Goal: Use online tool/utility: Utilize a website feature to perform a specific function

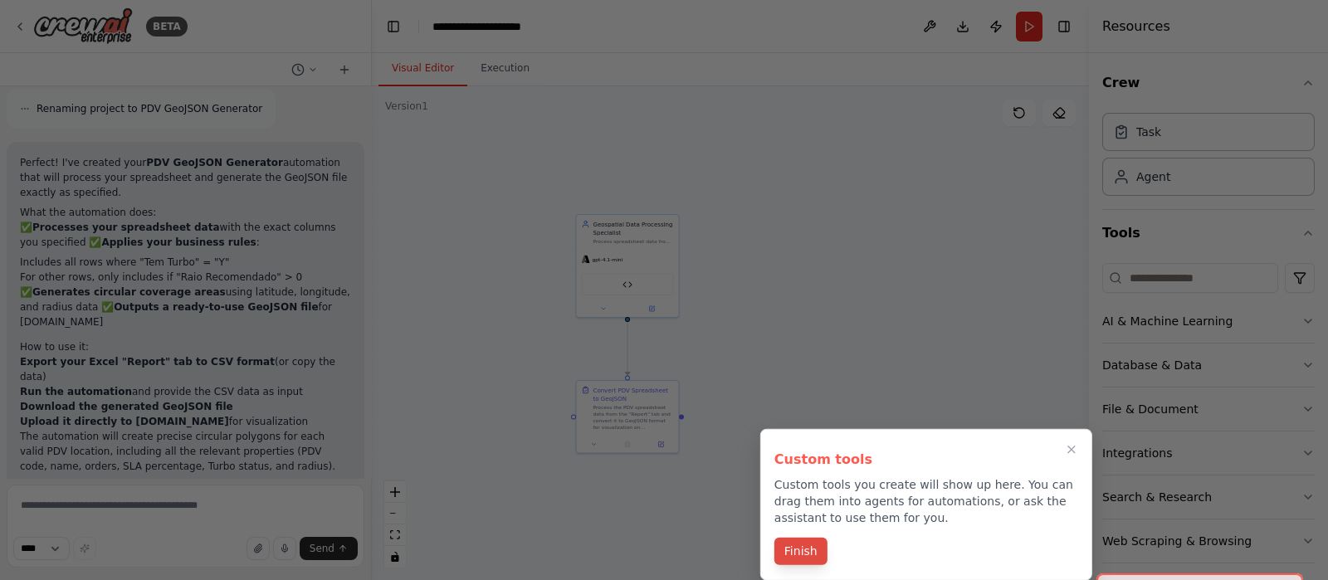
click at [815, 551] on button "Finish" at bounding box center [800, 551] width 53 height 27
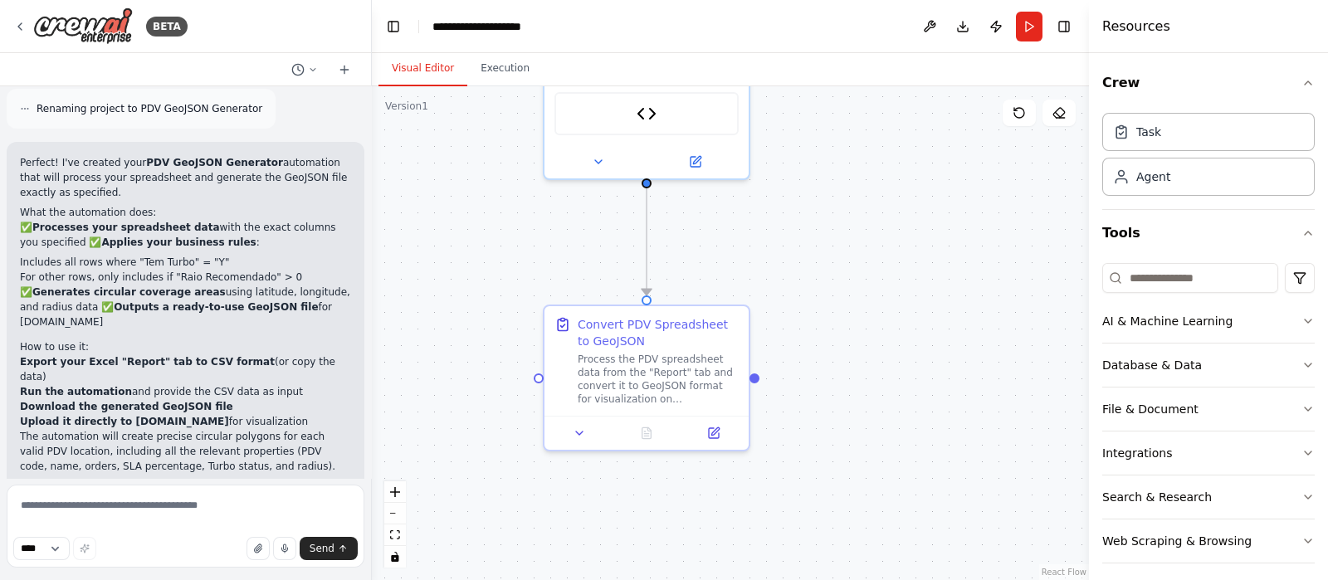
drag, startPoint x: 827, startPoint y: 473, endPoint x: 875, endPoint y: 360, distance: 122.7
click at [875, 360] on div ".deletable-edge-delete-btn { width: 20px; height: 20px; border: 0px solid #ffff…" at bounding box center [730, 333] width 717 height 494
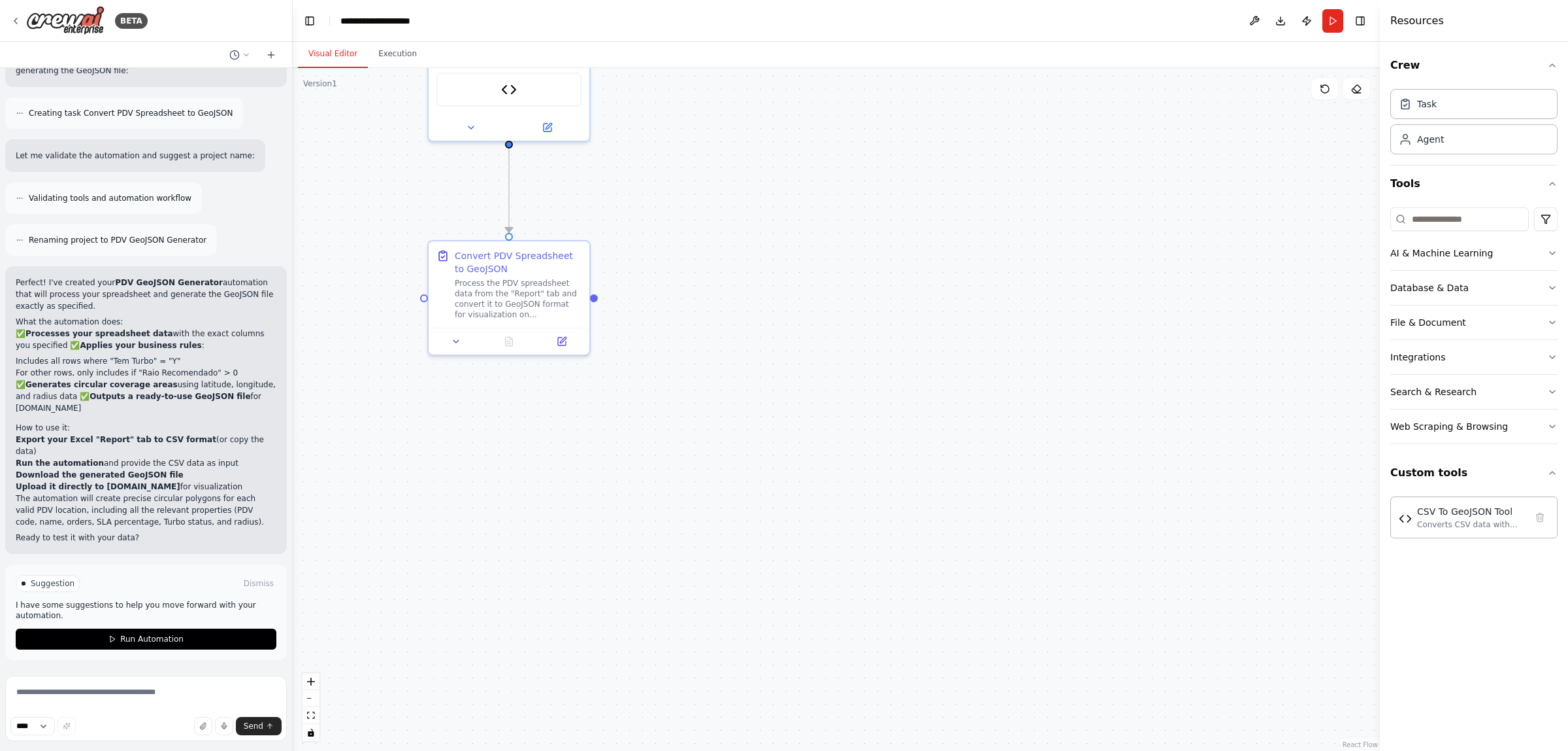
scroll to position [2124, 0]
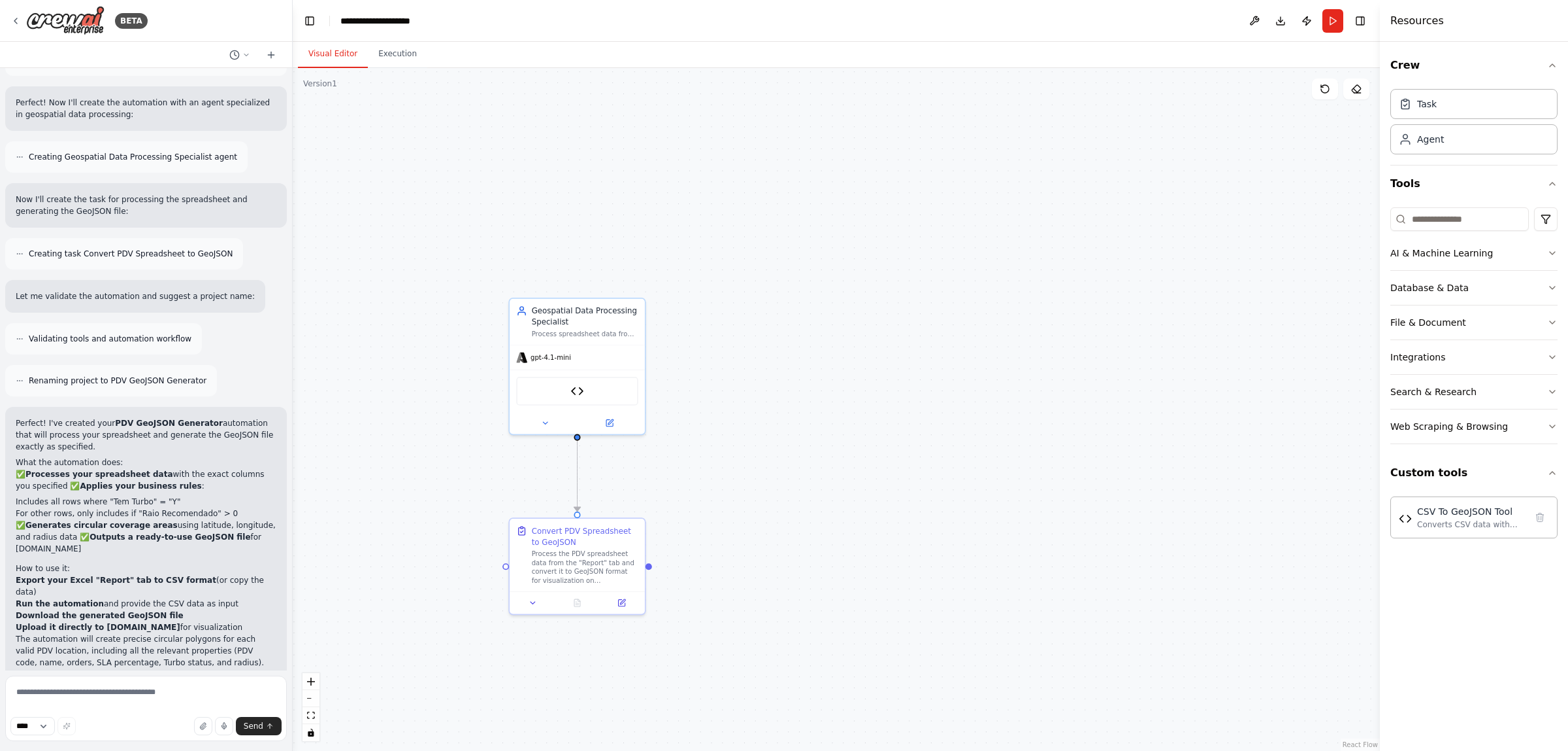
drag, startPoint x: 637, startPoint y: 163, endPoint x: 707, endPoint y: 440, distance: 285.7
click at [707, 440] on div ".deletable-edge-delete-btn { width: 20px; height: 20px; border: 0px solid #ffff…" at bounding box center [836, 409] width 1088 height 682
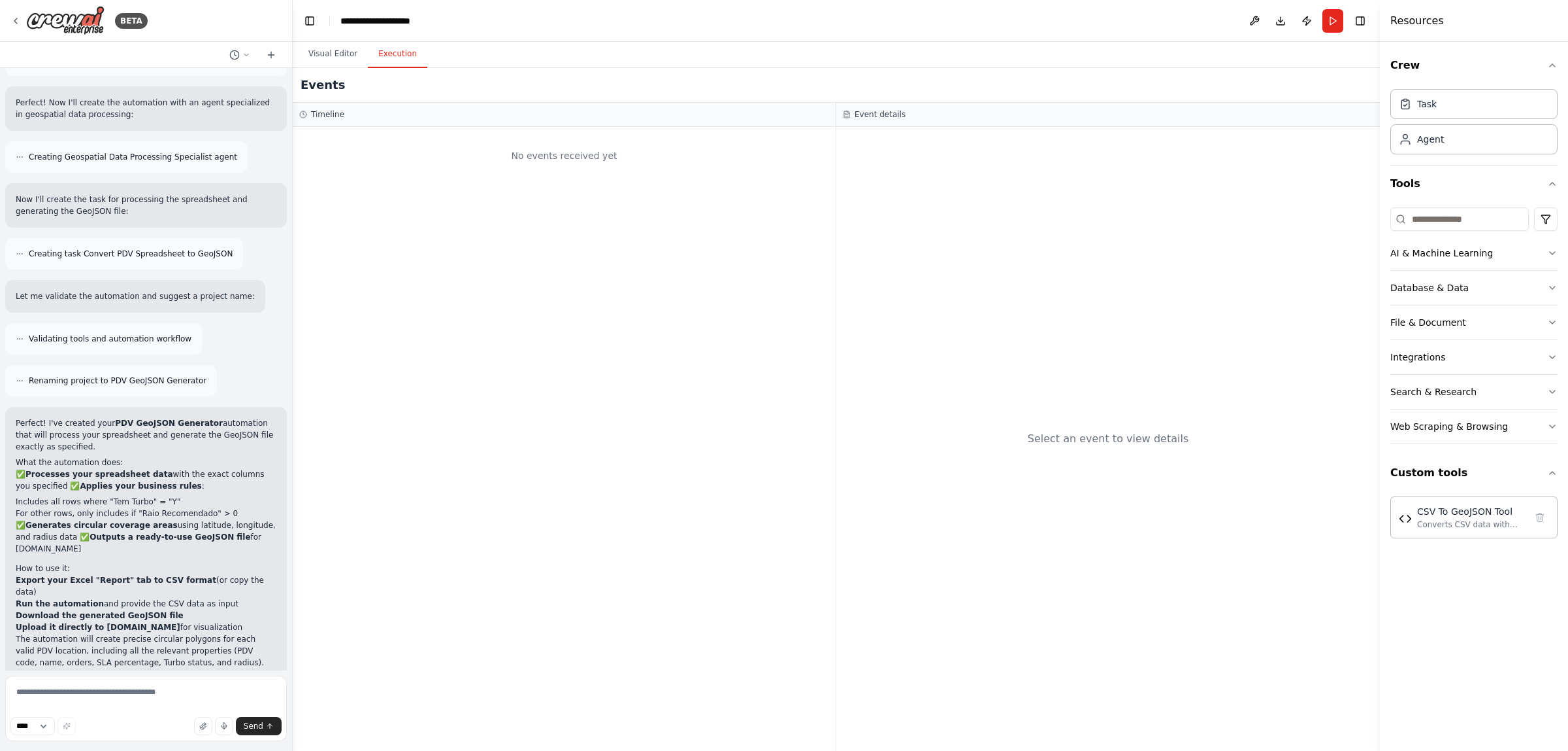
click at [379, 60] on button "Execution" at bounding box center [398, 54] width 60 height 28
click at [608, 143] on div "No events received yet" at bounding box center [564, 155] width 530 height 44
click at [508, 159] on div "No events received yet" at bounding box center [564, 155] width 530 height 44
click at [116, 456] on textarea at bounding box center [146, 708] width 282 height 65
click at [228, 456] on button "button" at bounding box center [224, 725] width 18 height 18
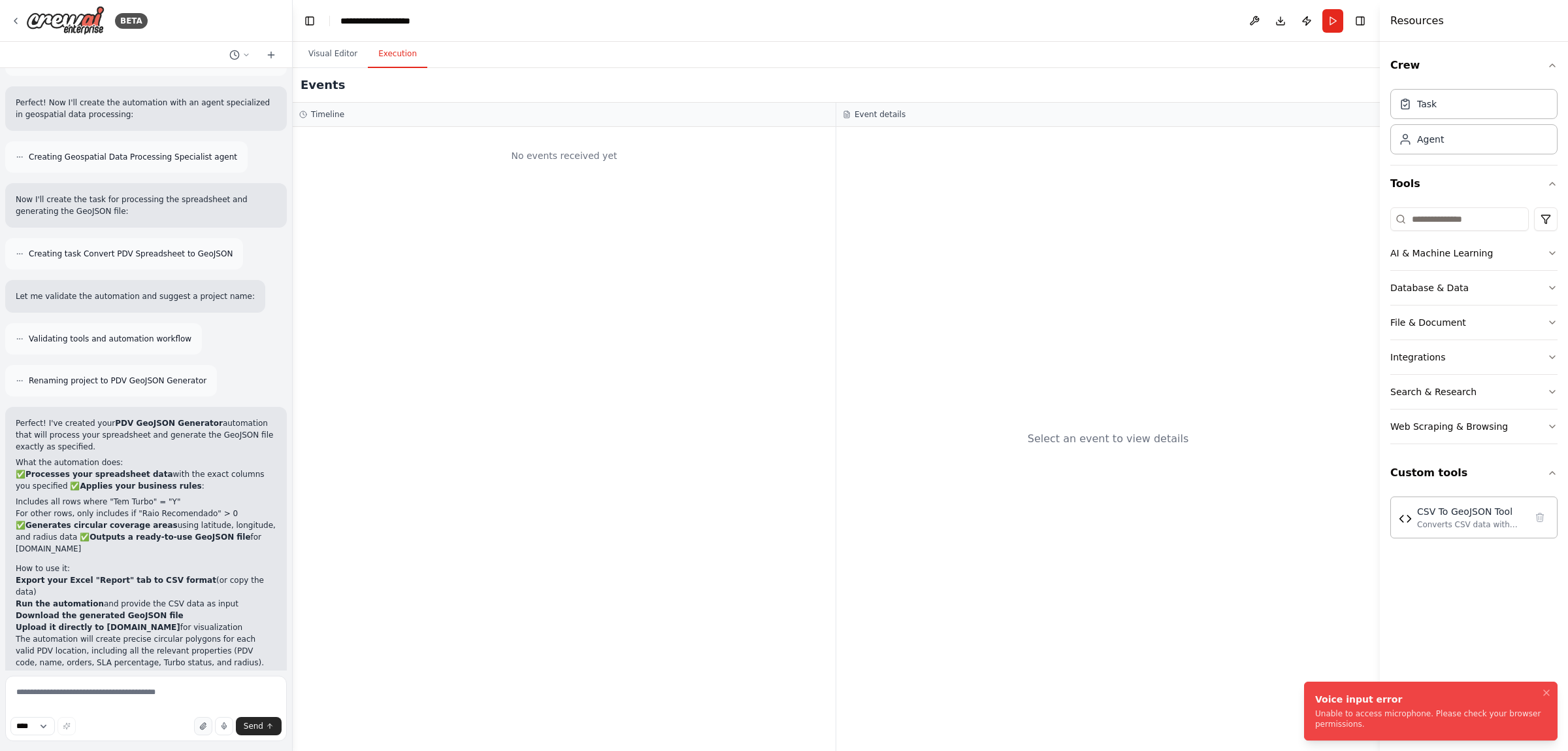
click at [207, 456] on icon "button" at bounding box center [203, 726] width 8 height 8
click at [1045, 456] on icon "Notifications (F8)" at bounding box center [1546, 692] width 10 height 10
click at [95, 456] on textarea at bounding box center [146, 708] width 282 height 65
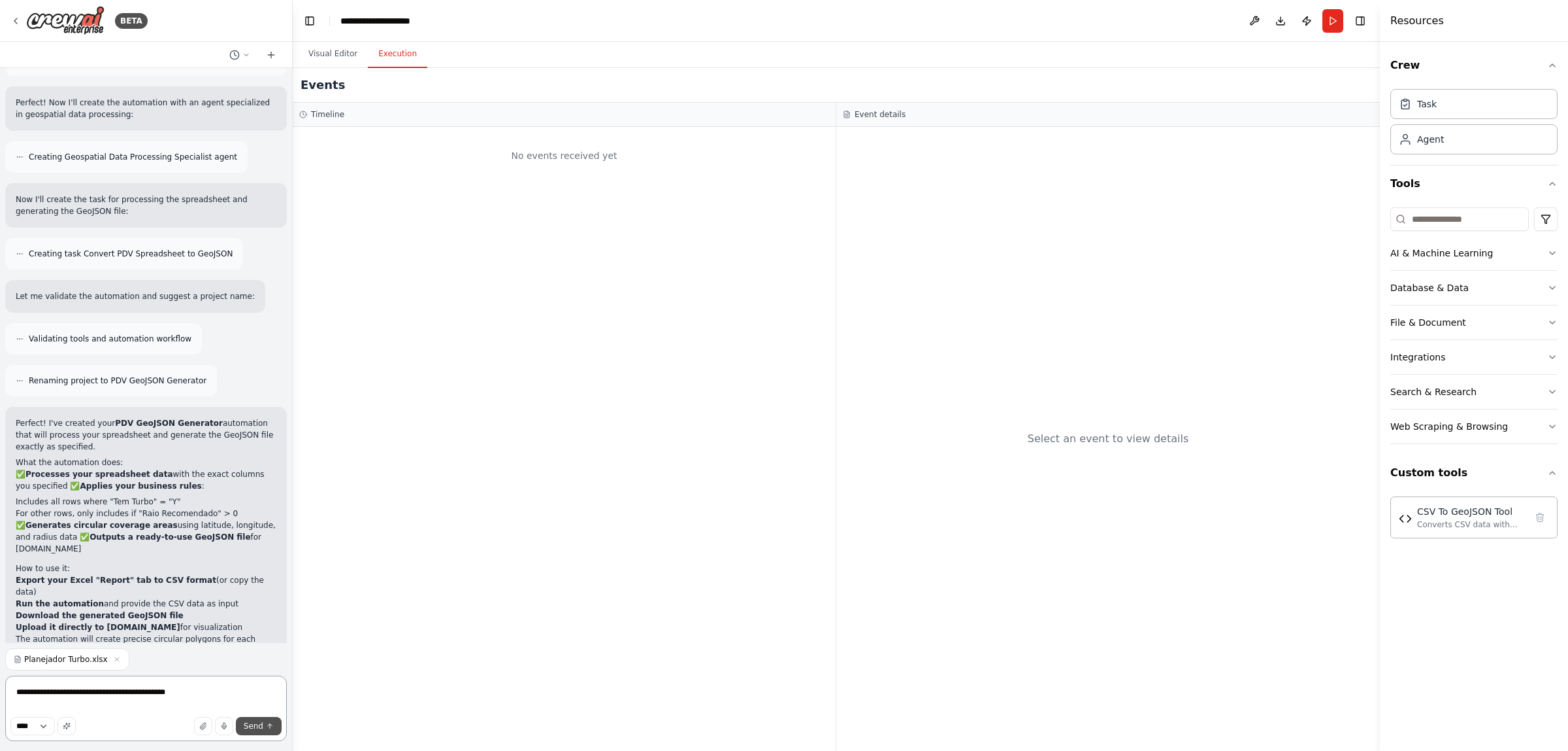
type textarea "**********"
click at [253, 456] on span "Send" at bounding box center [253, 725] width 20 height 10
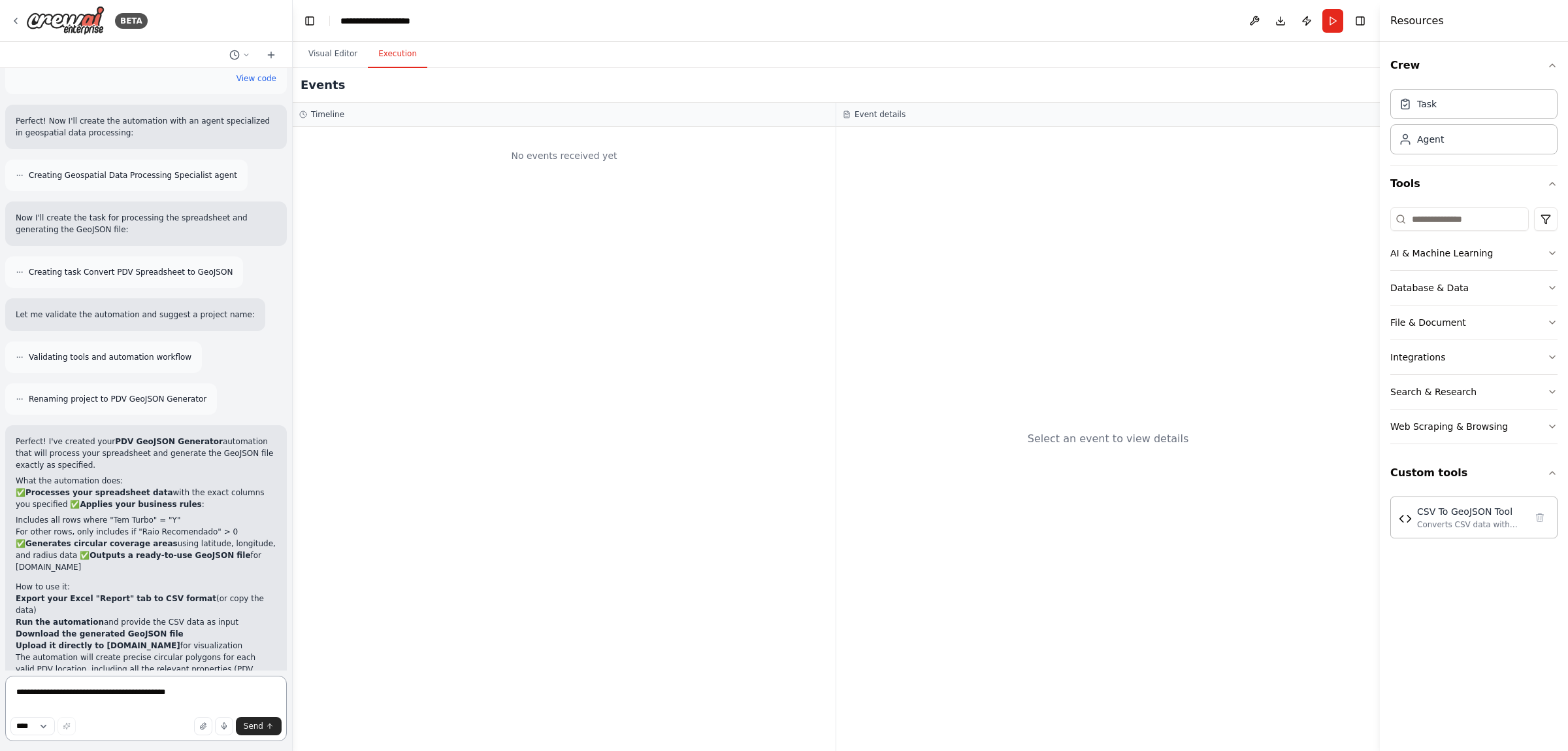
scroll to position [2231, 0]
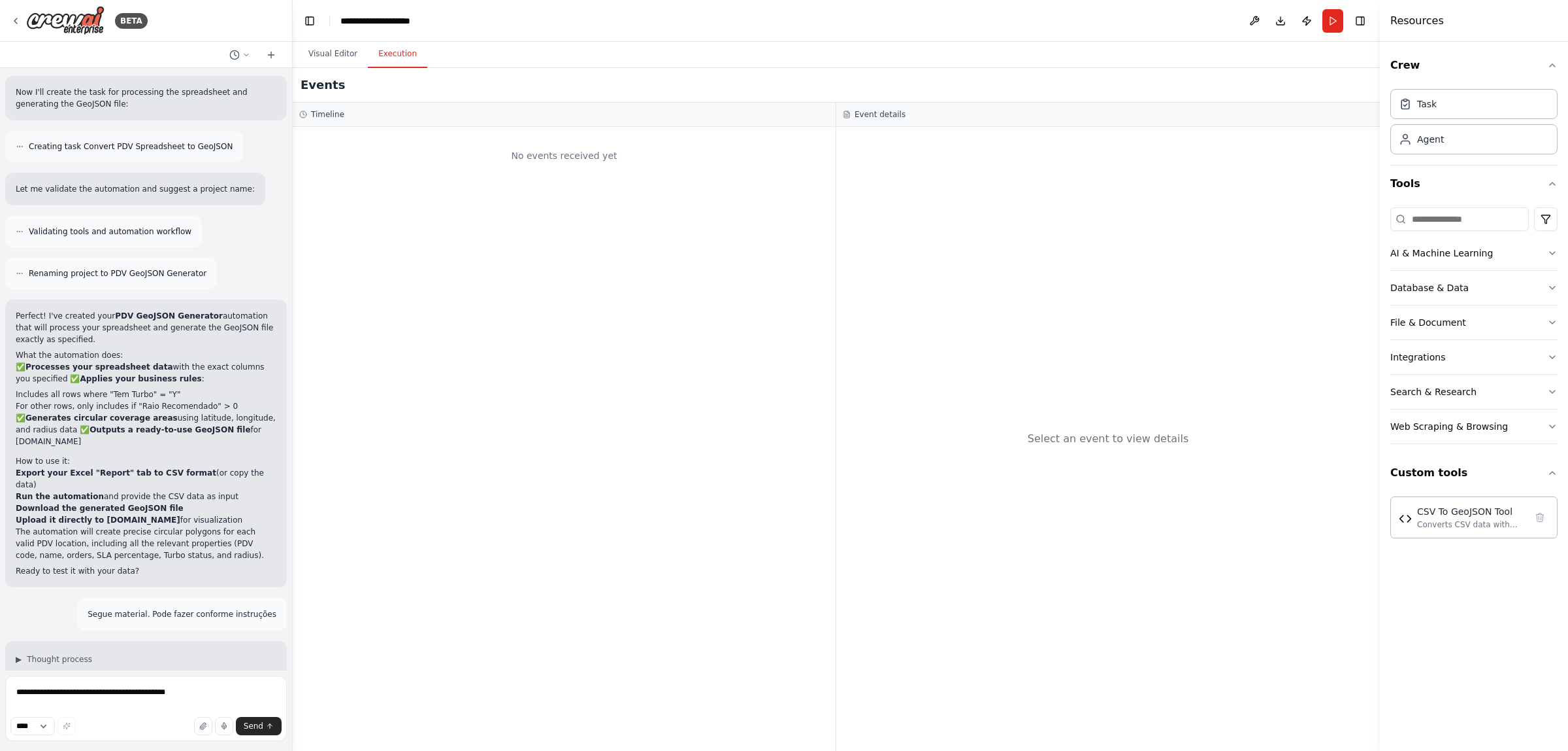
drag, startPoint x: 59, startPoint y: 633, endPoint x: 87, endPoint y: 608, distance: 37.5
click at [89, 456] on div "Esse agente deve começar com uma planilha com as seguintes colunas que ficam na…" at bounding box center [146, 369] width 292 height 602
drag, startPoint x: 34, startPoint y: 533, endPoint x: 41, endPoint y: 560, distance: 27.9
click at [41, 456] on div "▶ Thought process I'll read the Excel file you provided and process it accordin…" at bounding box center [146, 672] width 282 height 63
drag, startPoint x: 46, startPoint y: 593, endPoint x: 123, endPoint y: 595, distance: 77.0
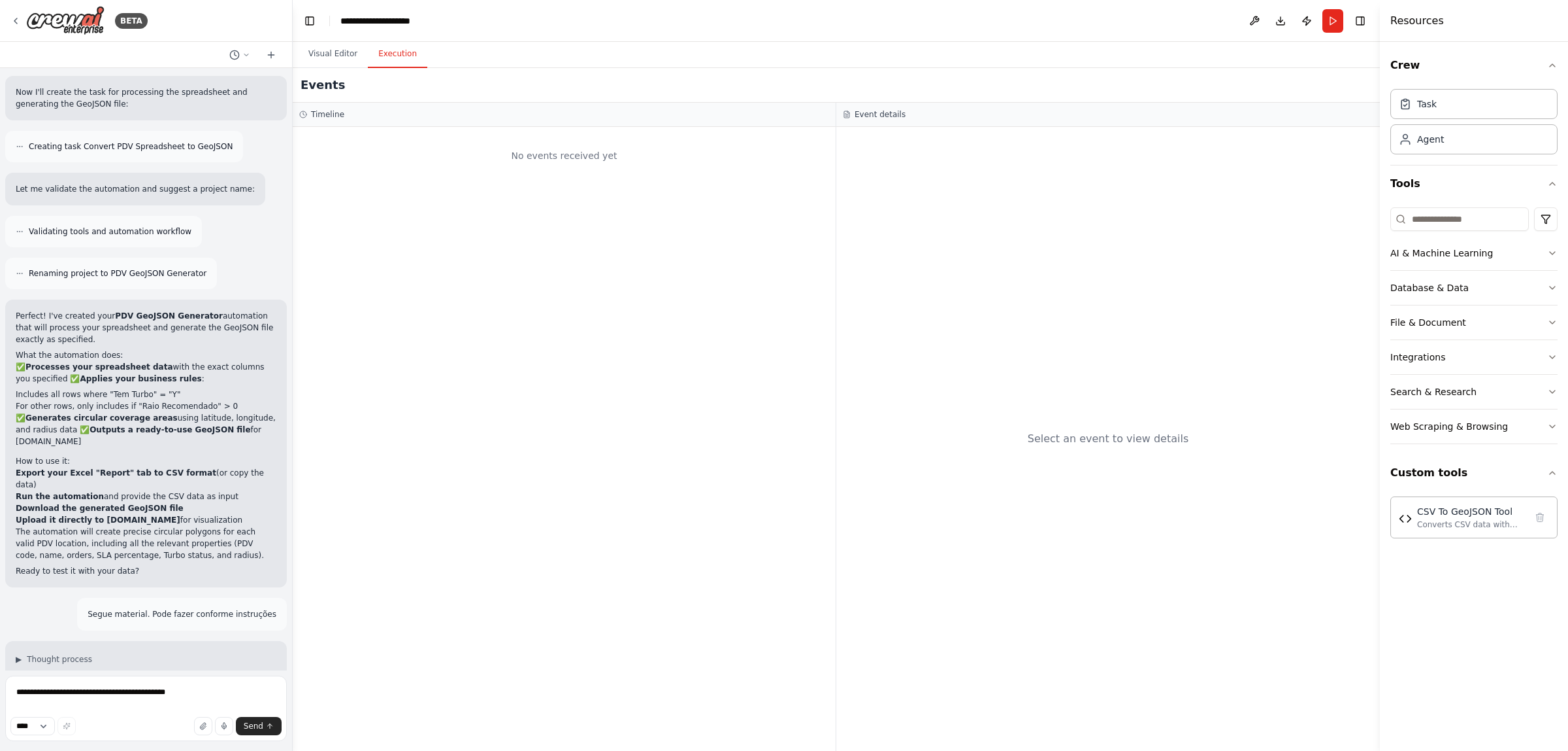
click at [123, 456] on div "Reading user attachment" at bounding box center [72, 730] width 133 height 32
drag, startPoint x: 51, startPoint y: 633, endPoint x: 49, endPoint y: 658, distance: 25.1
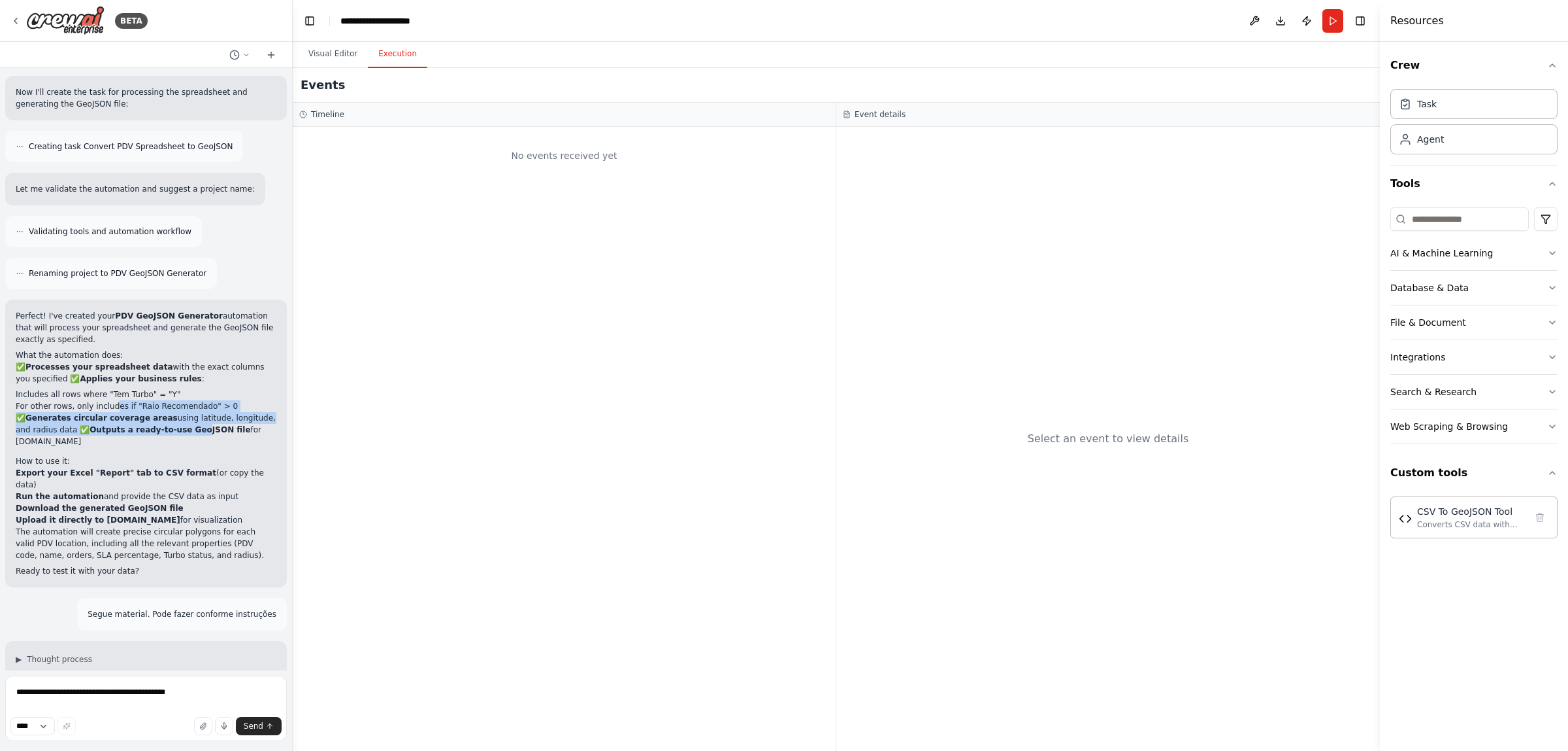
drag, startPoint x: 108, startPoint y: 288, endPoint x: 117, endPoint y: 331, distance: 43.9
click at [117, 331] on div "Perfect! I've created your PDV GeoJSON Generator automation that will process y…" at bounding box center [146, 443] width 261 height 267
